Goal: Information Seeking & Learning: Learn about a topic

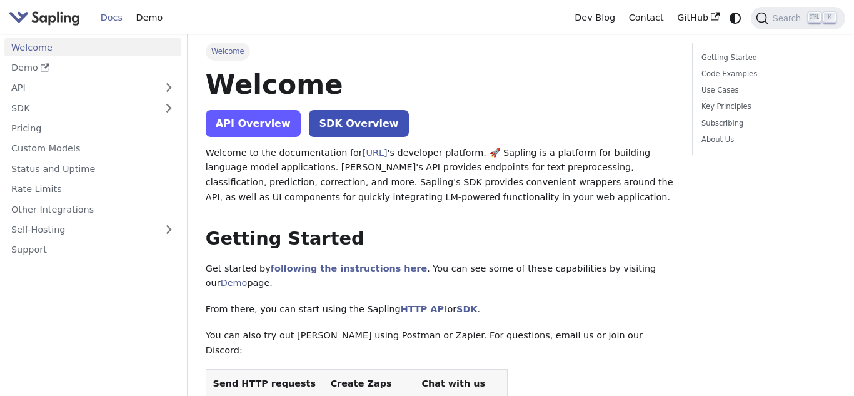
click at [263, 133] on link "API Overview" at bounding box center [253, 123] width 95 height 27
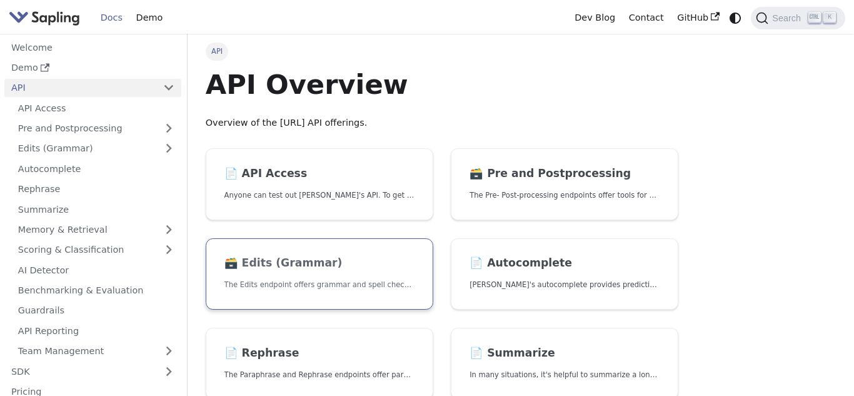
click at [366, 276] on link "🗃️ Edits (Grammar) The Edits endpoint offers grammar and spell checking." at bounding box center [320, 274] width 228 height 72
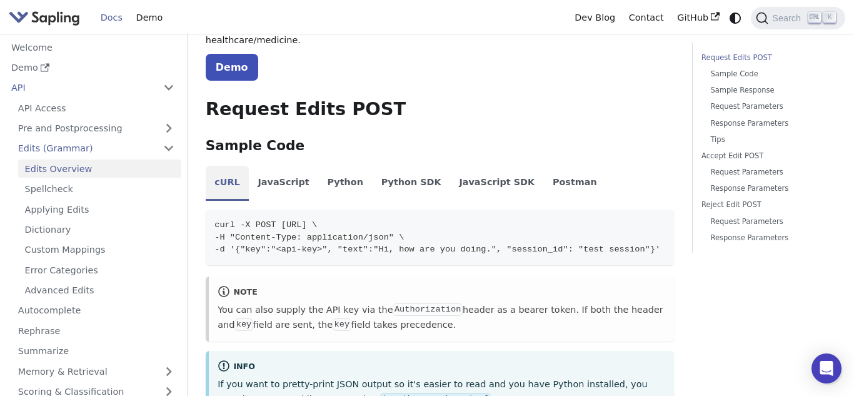
scroll to position [214, 0]
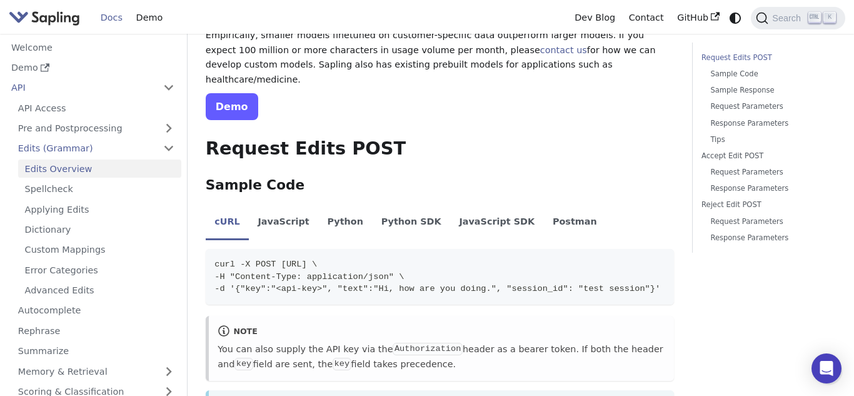
click at [233, 93] on link "Demo" at bounding box center [232, 106] width 53 height 27
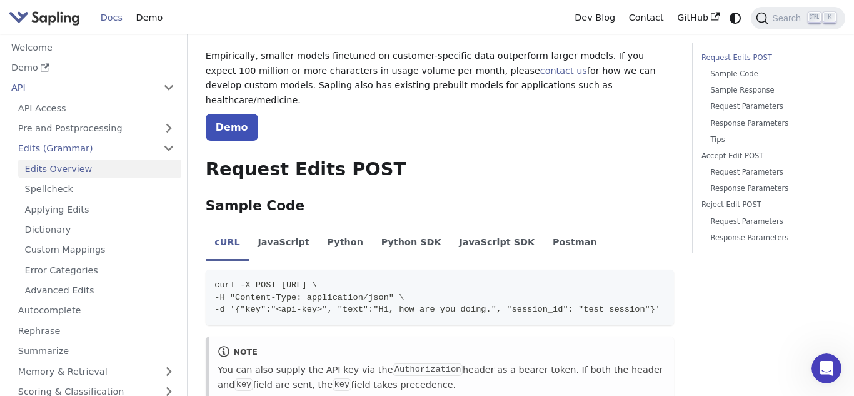
scroll to position [184, 0]
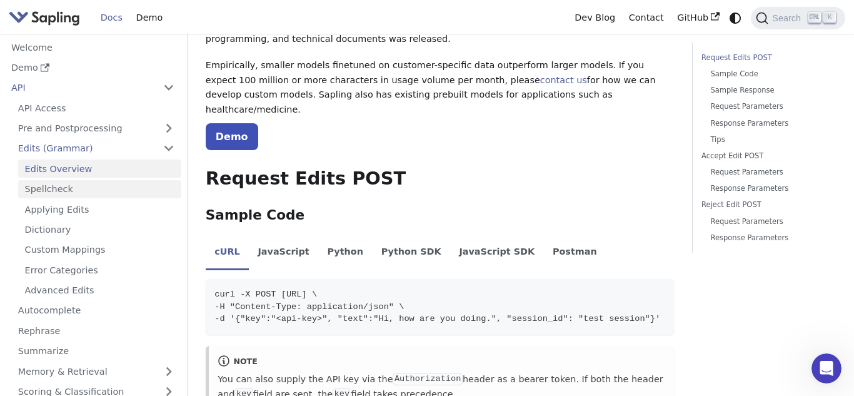
click at [159, 187] on link "Spellcheck" at bounding box center [99, 189] width 163 height 18
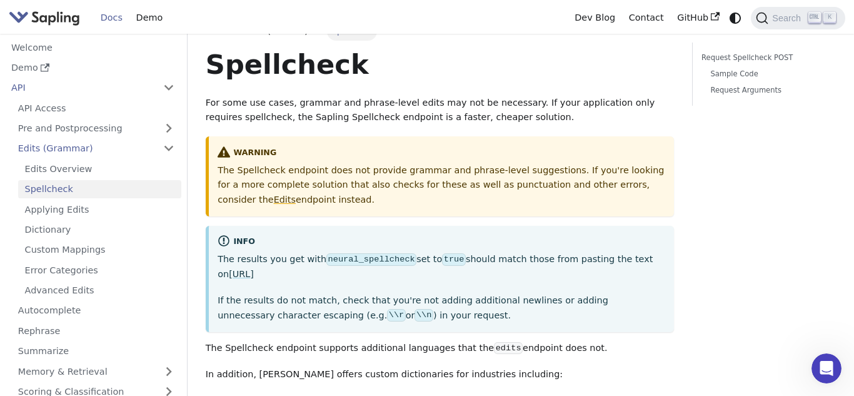
scroll to position [23, 0]
